Goal: Transaction & Acquisition: Purchase product/service

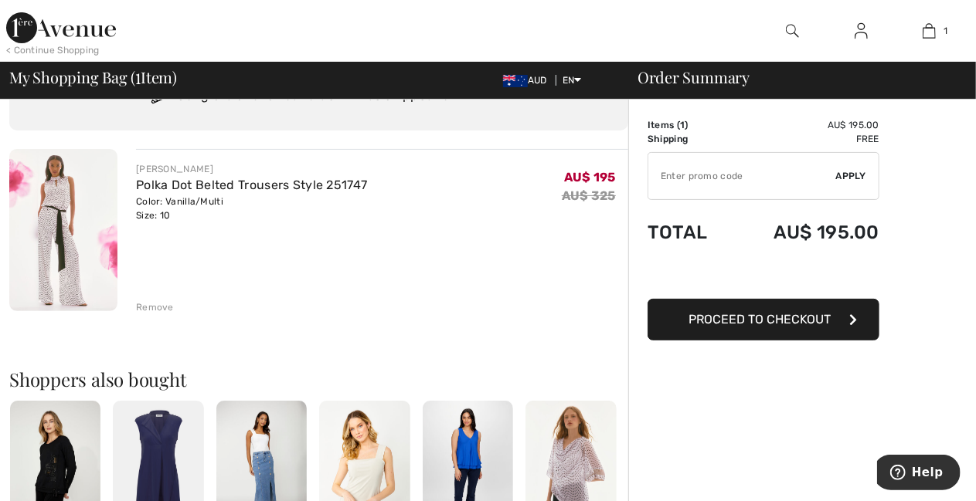
scroll to position [90, 0]
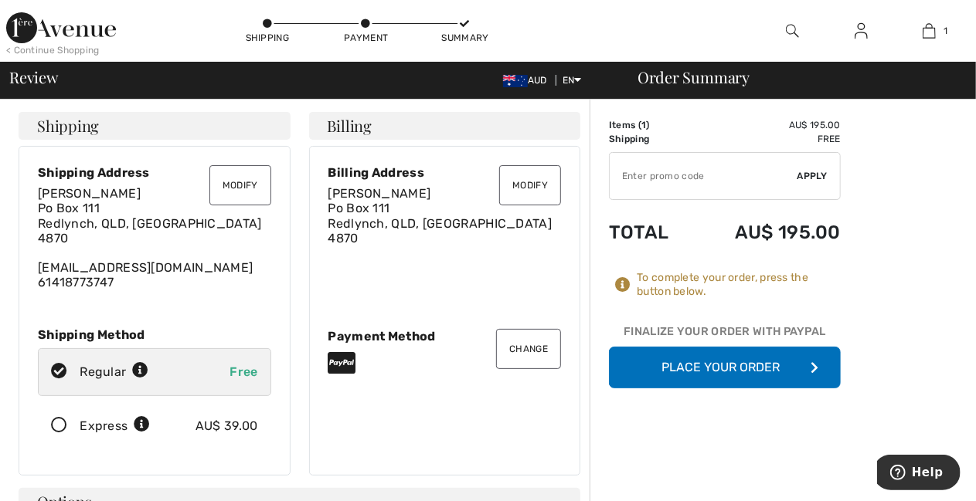
click at [747, 365] on button "Place Your Order" at bounding box center [725, 368] width 232 height 42
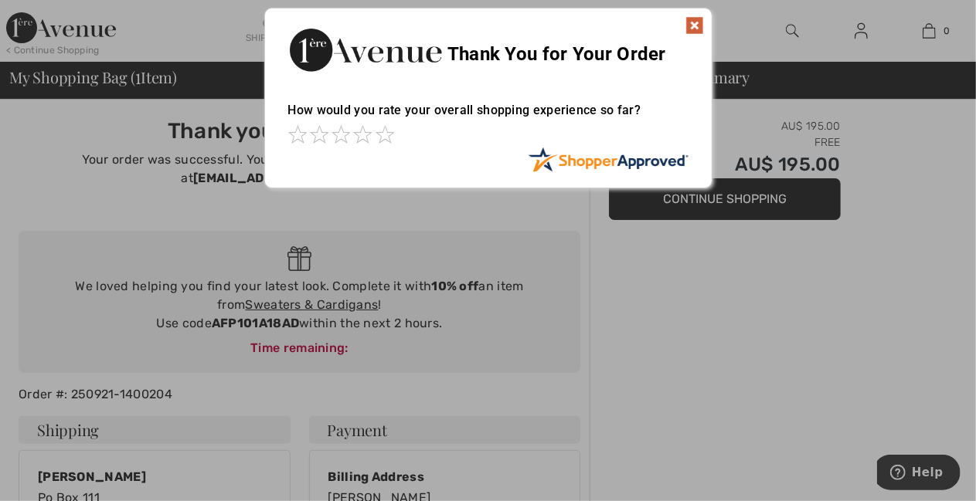
click at [690, 23] on img at bounding box center [694, 25] width 19 height 19
